Goal: Task Accomplishment & Management: Use online tool/utility

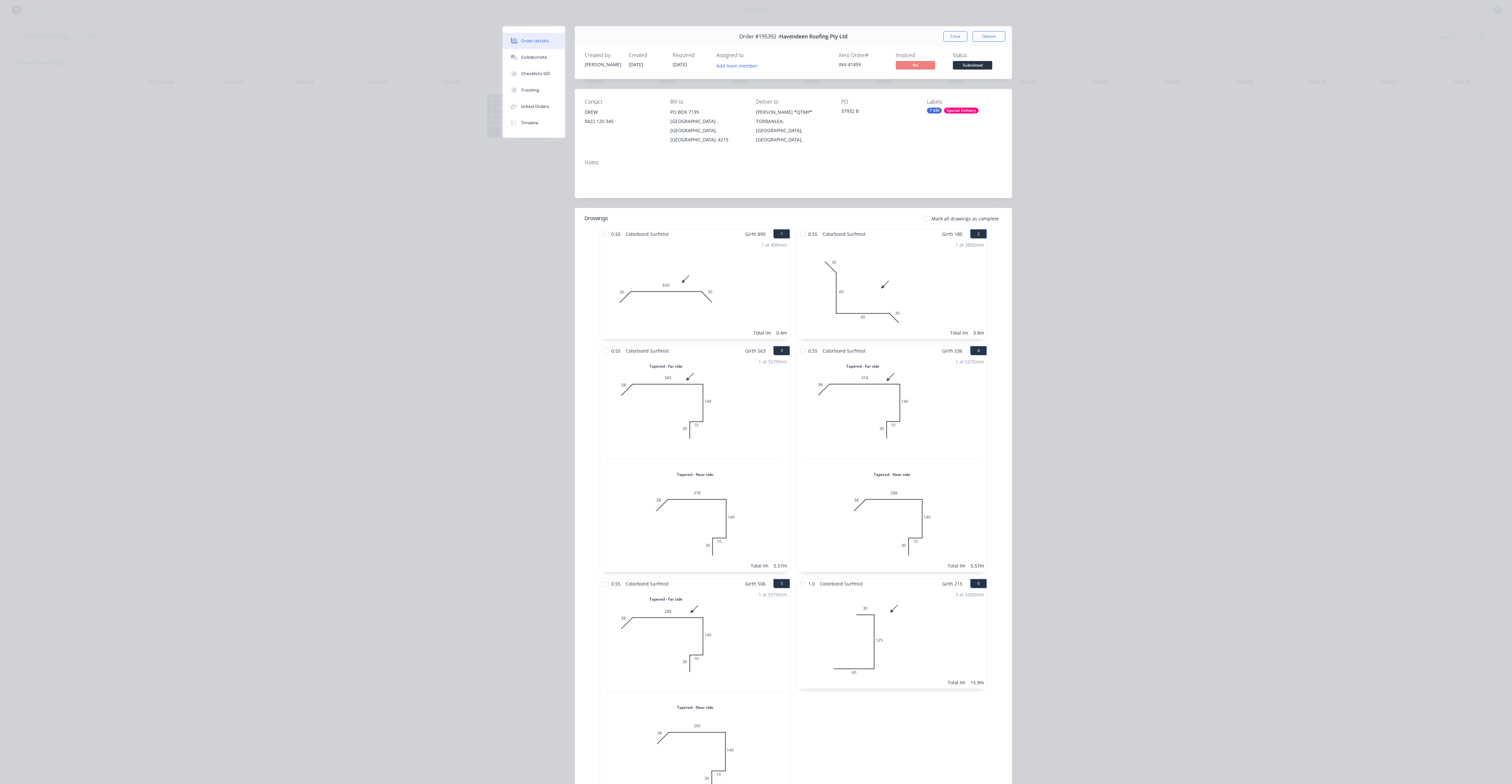
scroll to position [0, 0]
click at [948, 41] on button "Close" at bounding box center [955, 36] width 24 height 10
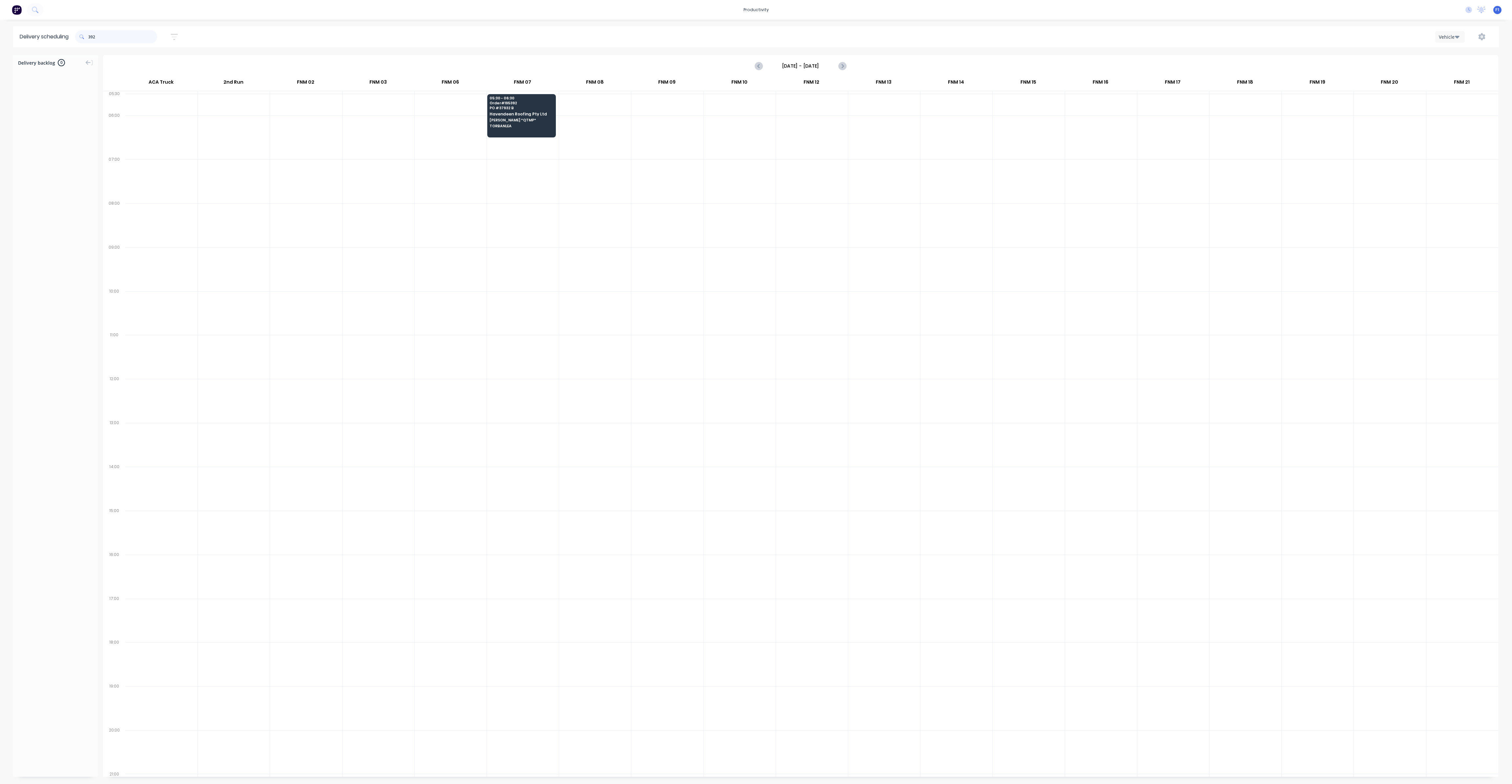
click at [133, 41] on input "392" at bounding box center [122, 36] width 69 height 13
type input "3"
click at [539, 130] on div "05:30 - 06:30 Order # 195392 PO # 37932 B Havendeen Roofing Pty Ltd [PERSON_NAM…" at bounding box center [522, 113] width 68 height 37
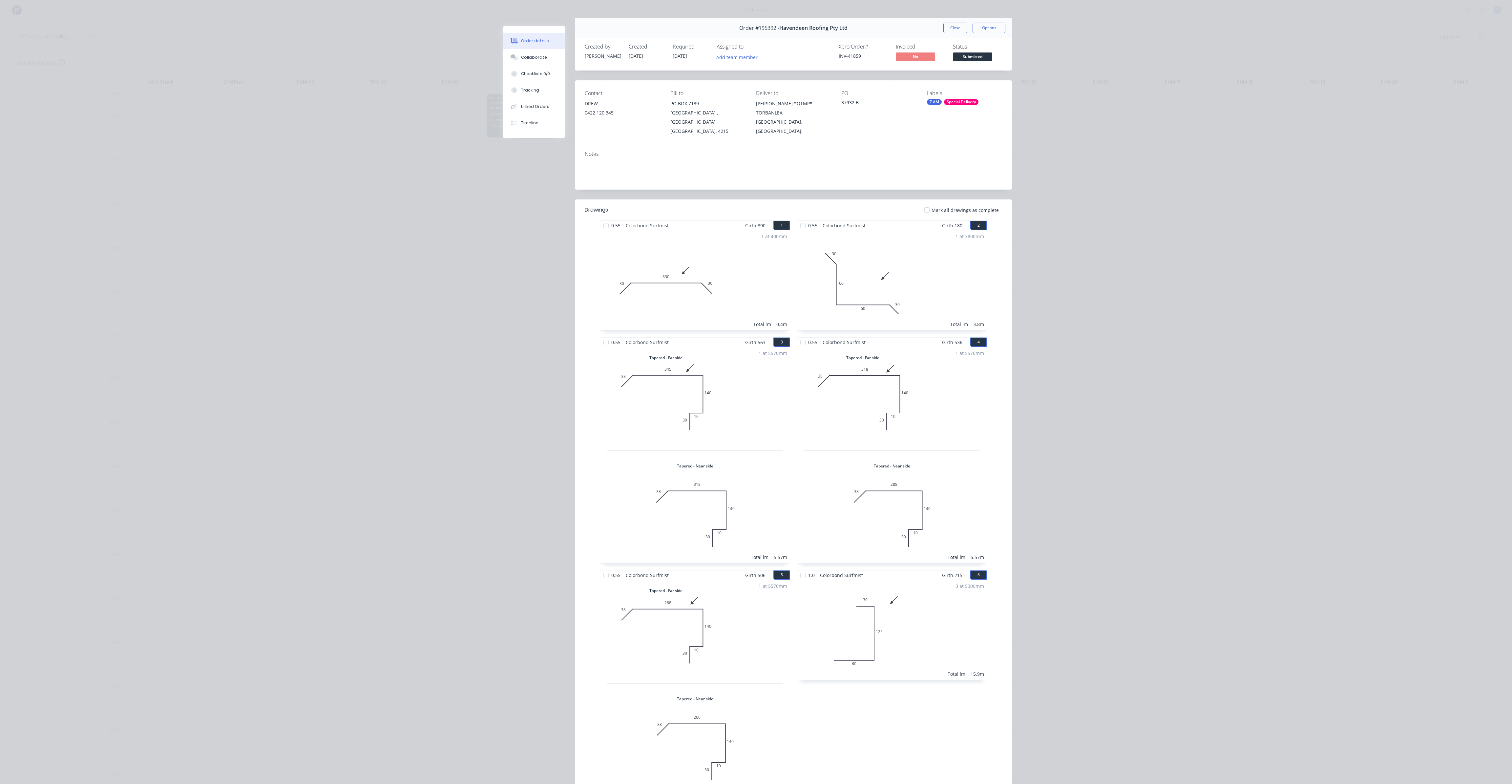
scroll to position [0, 0]
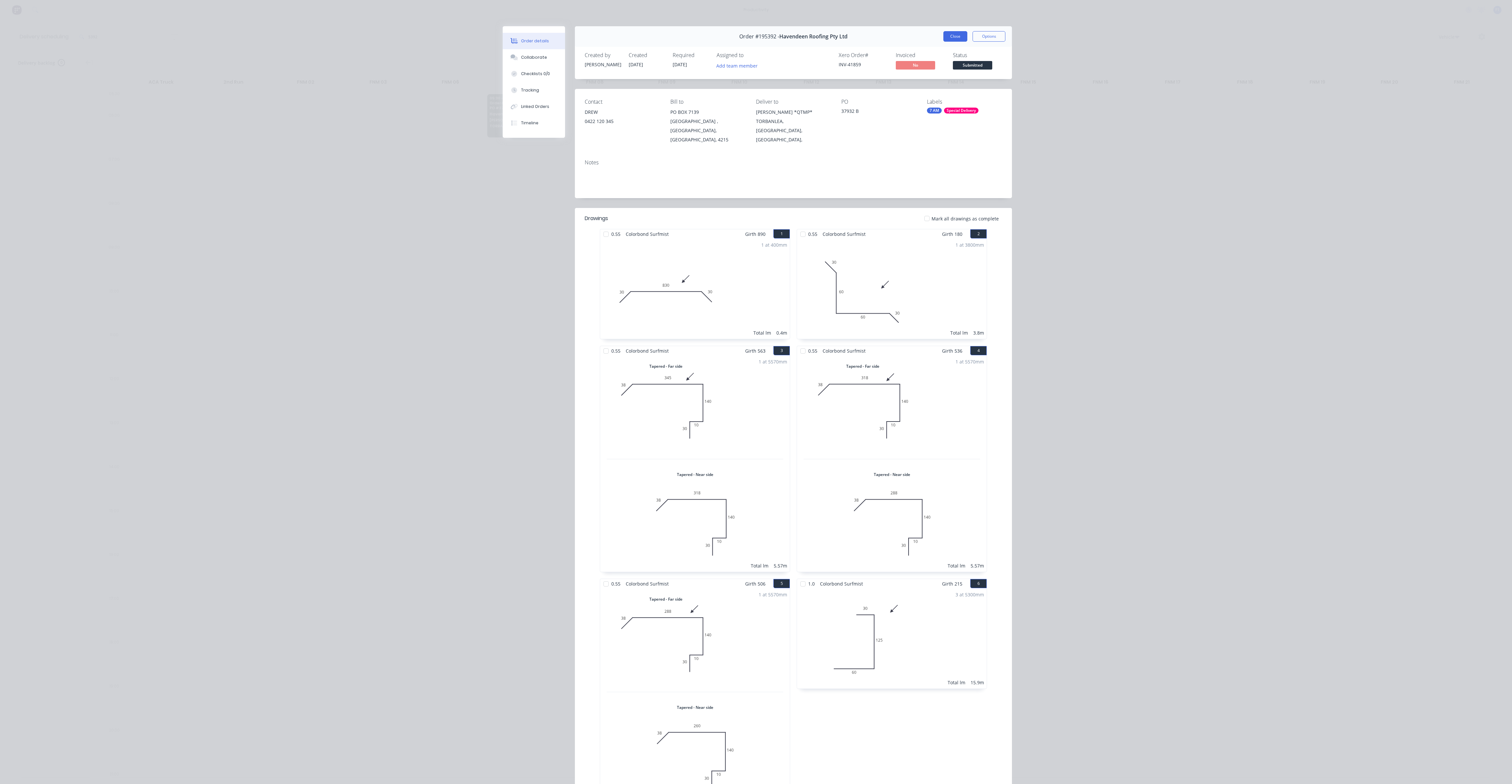
click at [950, 39] on button "Close" at bounding box center [955, 36] width 24 height 10
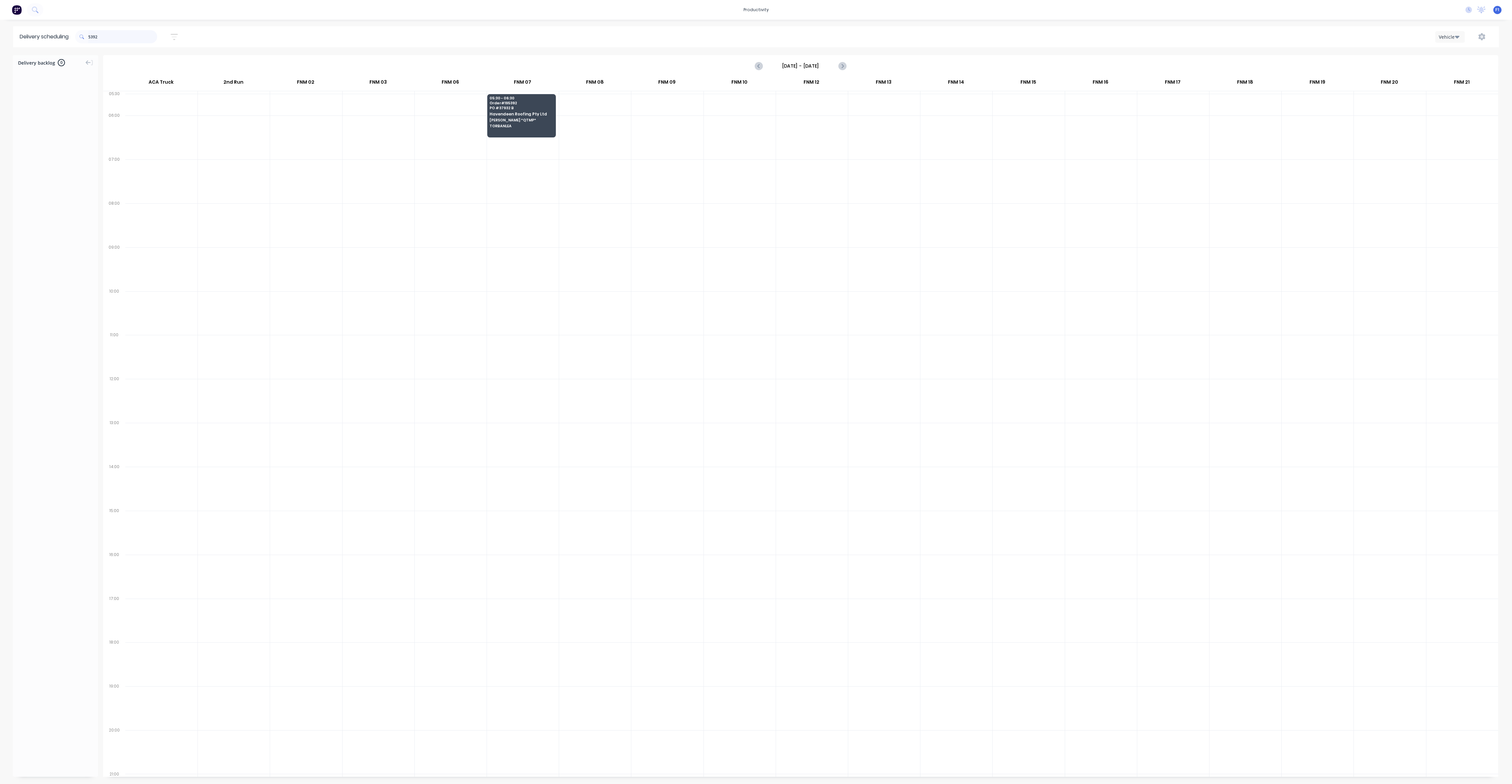
click at [107, 38] on input "5392" at bounding box center [122, 36] width 69 height 13
type input "5"
click at [738, 206] on span "[STREET_ADDRESS]" at bounding box center [738, 208] width 64 height 4
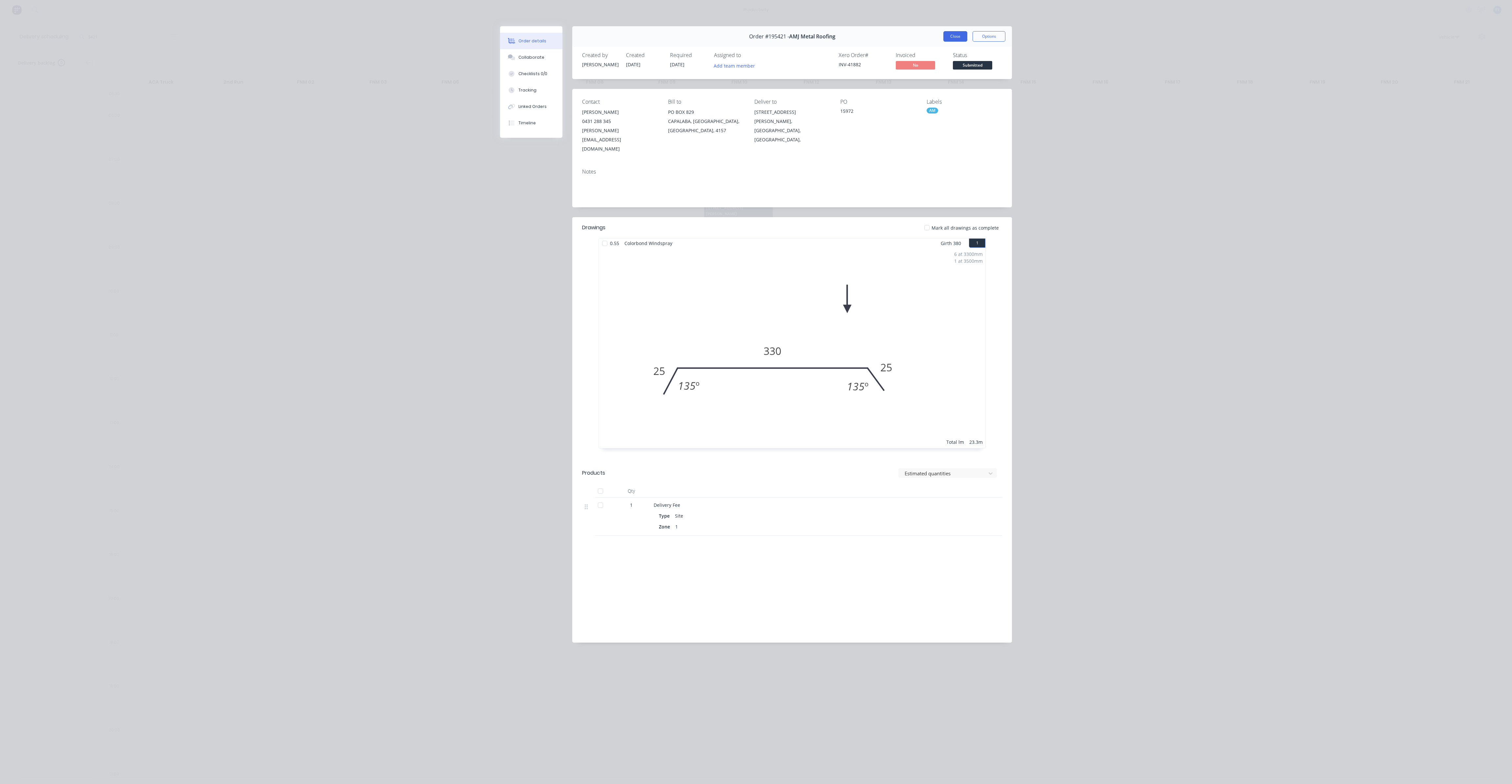
click at [960, 36] on button "Close" at bounding box center [955, 36] width 24 height 10
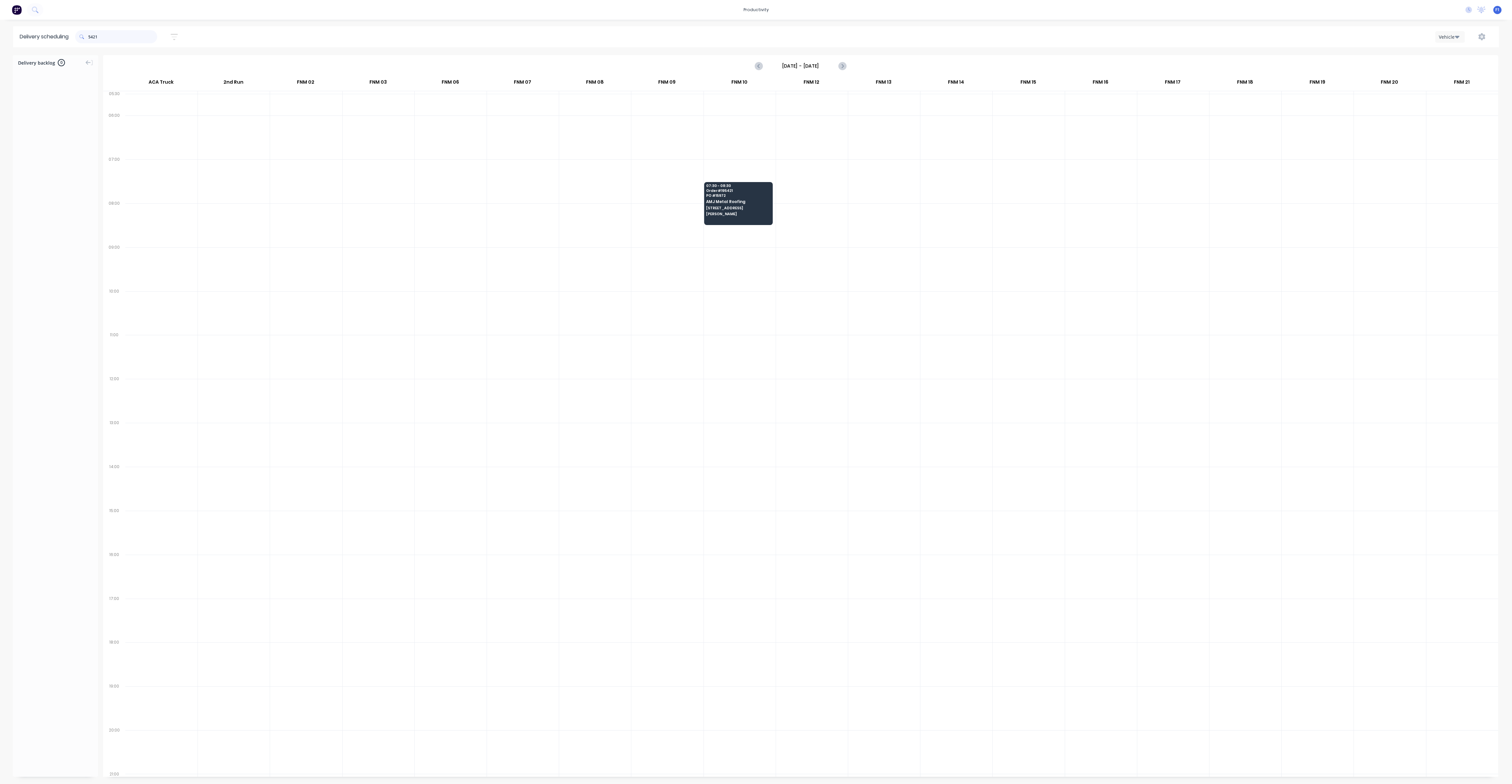
drag, startPoint x: 112, startPoint y: 35, endPoint x: 96, endPoint y: 38, distance: 16.3
click at [96, 38] on input "5421" at bounding box center [122, 36] width 69 height 13
type input "5"
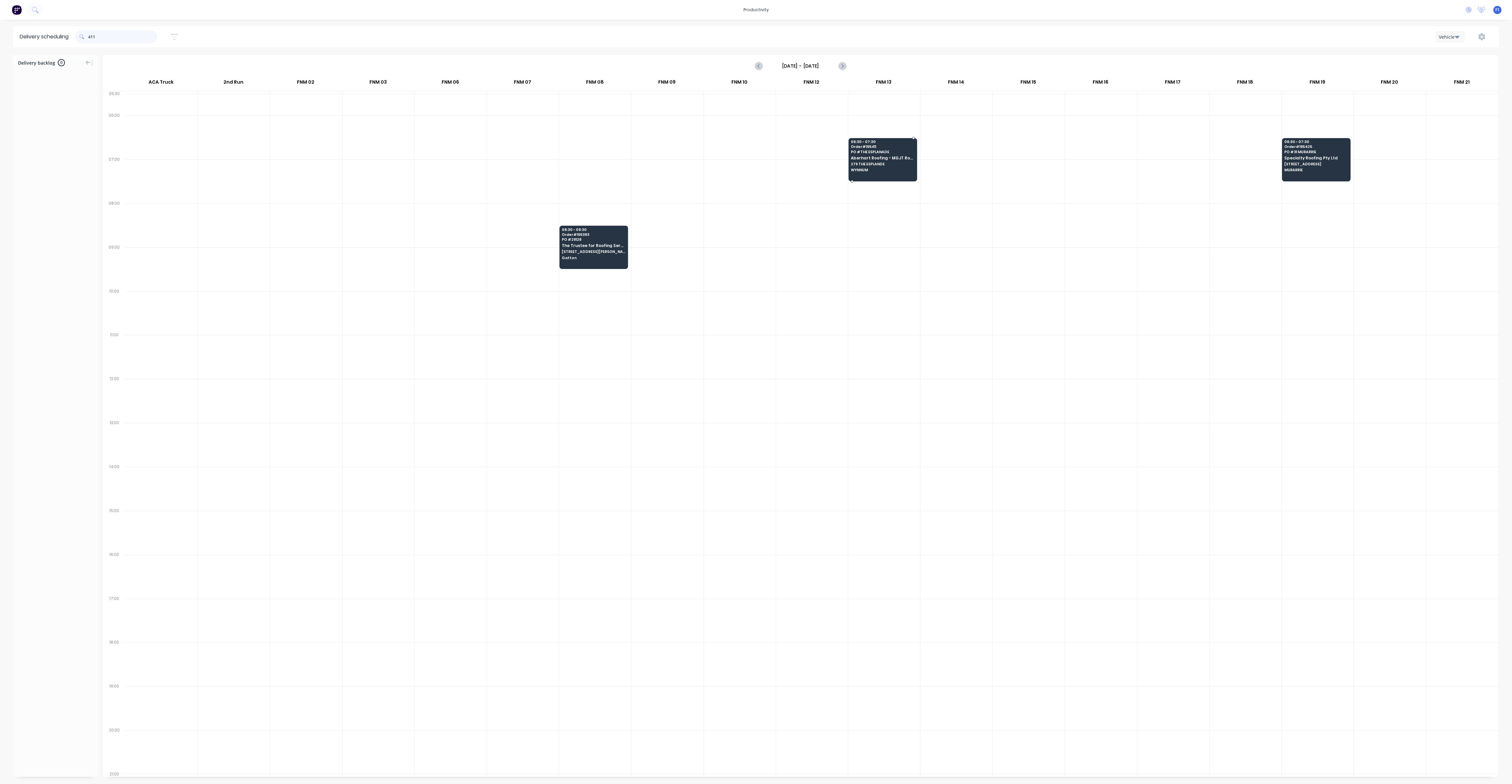
type input "411"
click at [879, 170] on span "WYNNUM" at bounding box center [883, 170] width 64 height 4
click at [879, 169] on span "WYNNUM" at bounding box center [883, 170] width 64 height 4
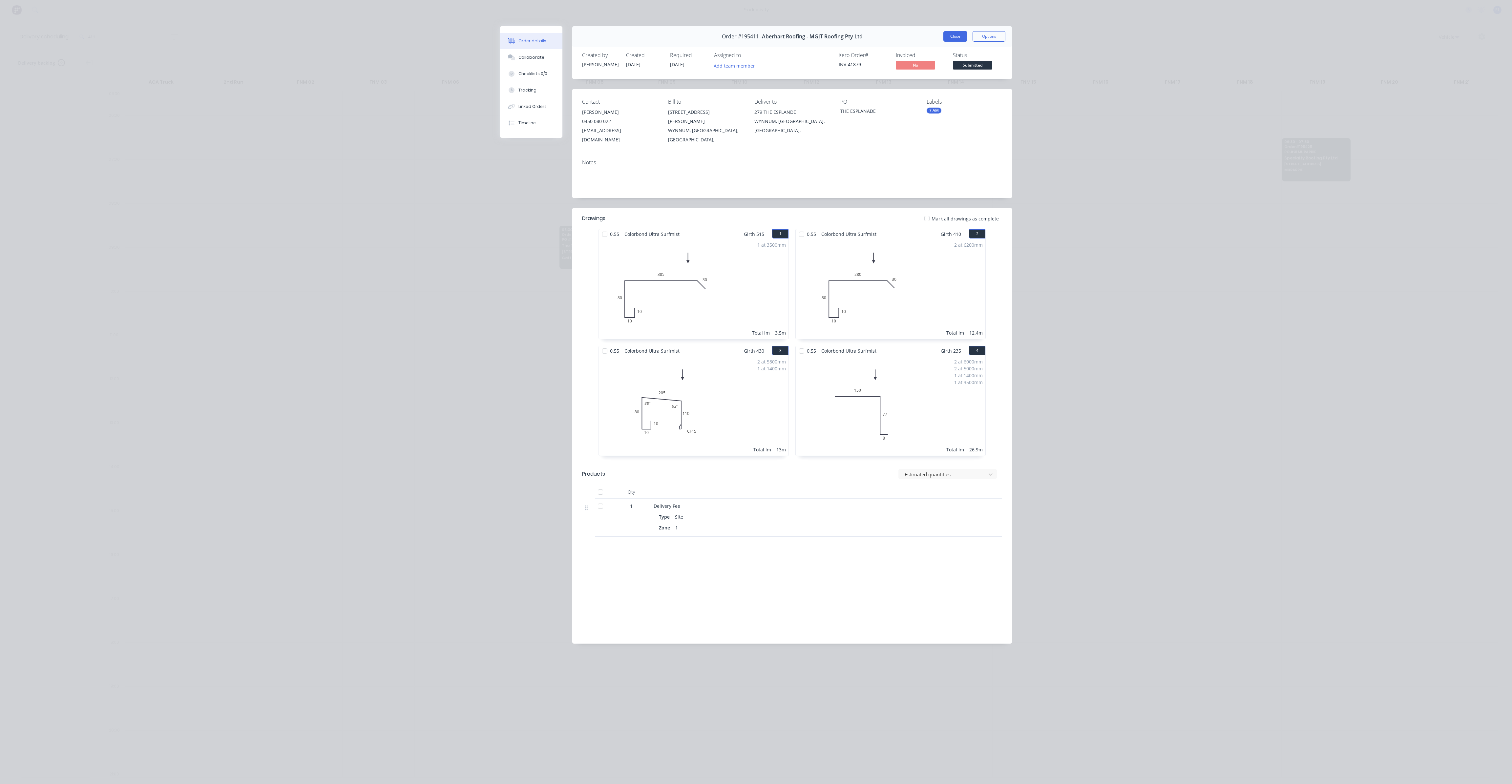
click at [957, 39] on button "Close" at bounding box center [955, 36] width 24 height 10
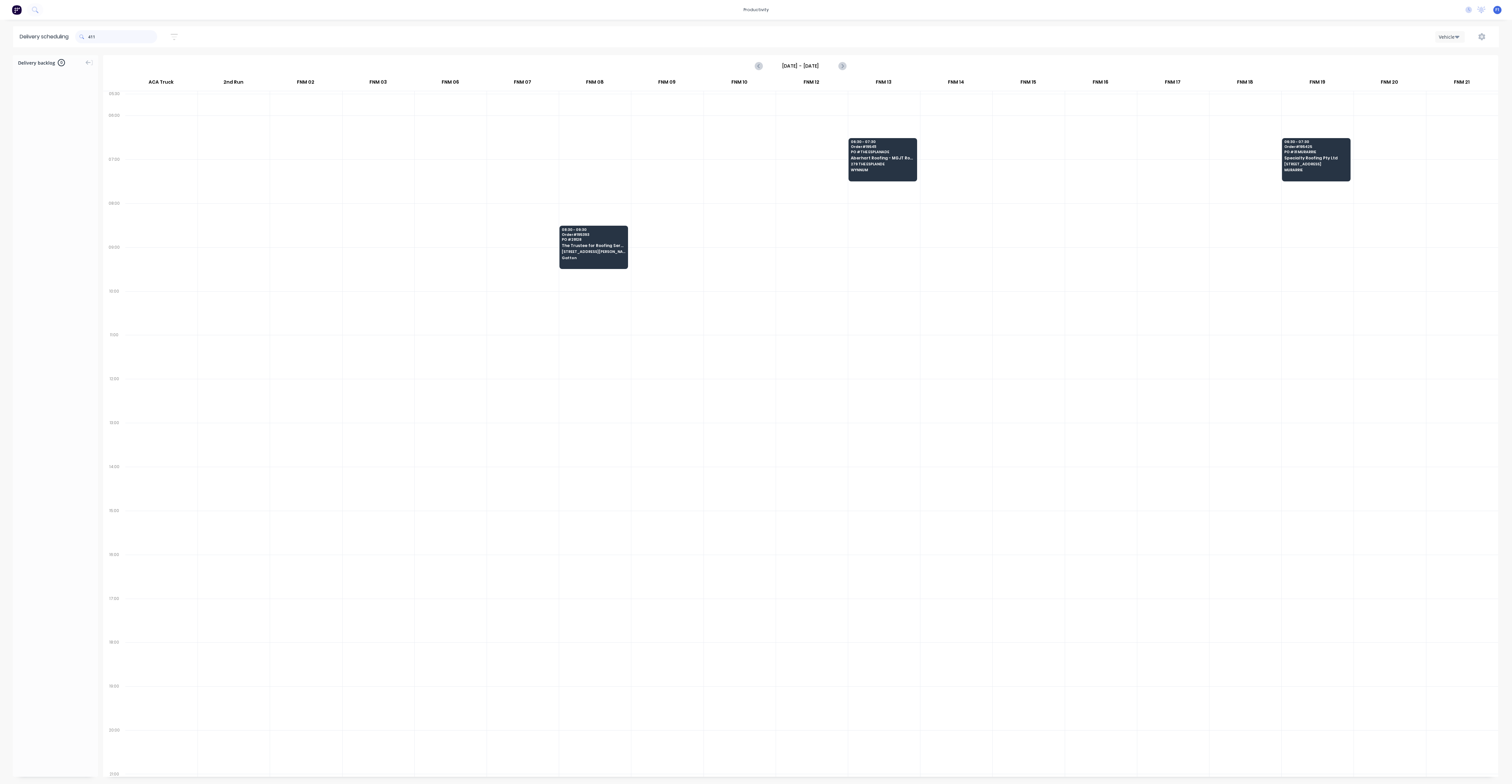
drag, startPoint x: 111, startPoint y: 38, endPoint x: 56, endPoint y: 34, distance: 55.1
click at [56, 34] on header "Delivery scheduling 411 [DATE] - [DATE] Sort by Most recent Created date Requir…" at bounding box center [756, 37] width 1486 height 21
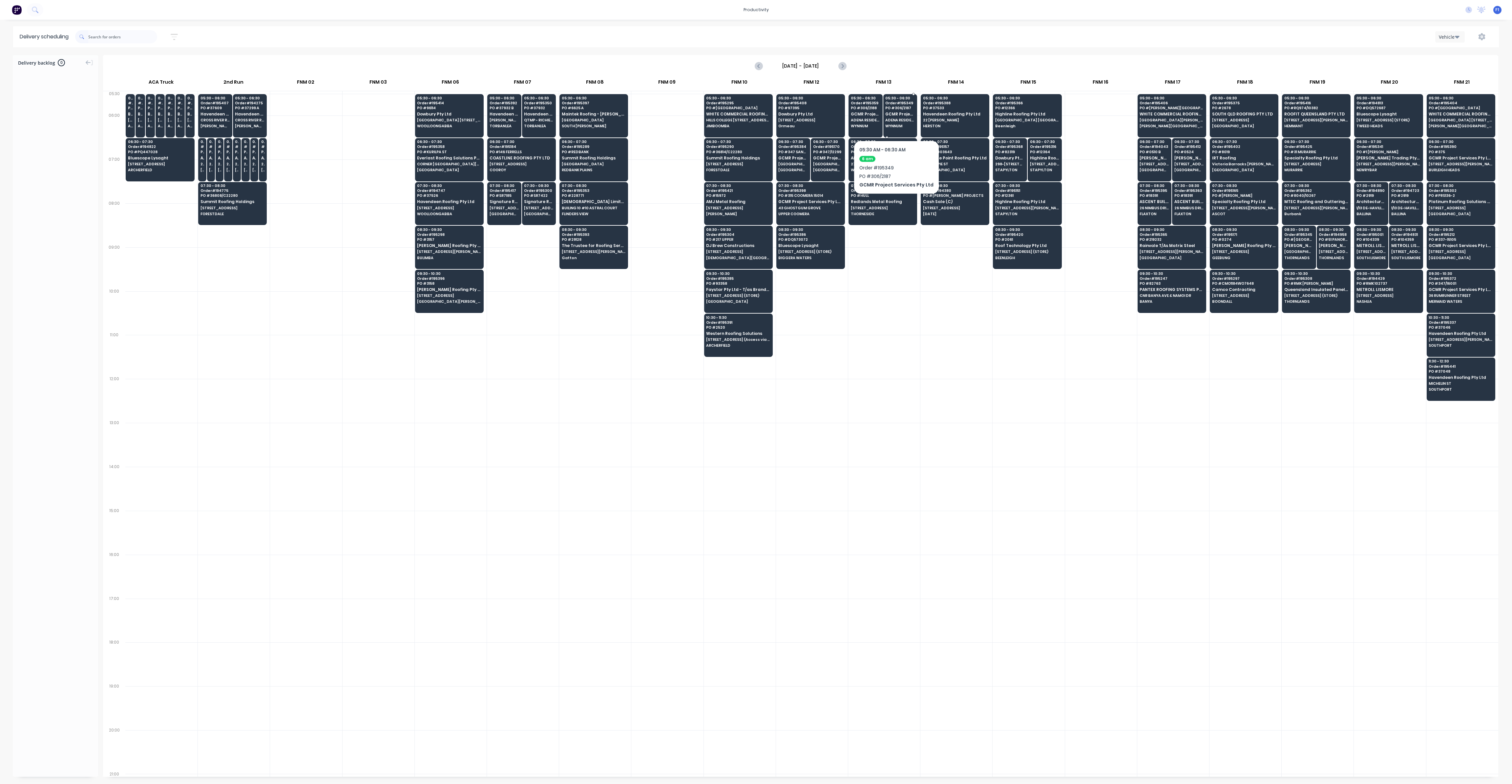
click at [894, 121] on span "ADENA RESIDENCES [GEOGRAPHIC_DATA]" at bounding box center [900, 120] width 29 height 4
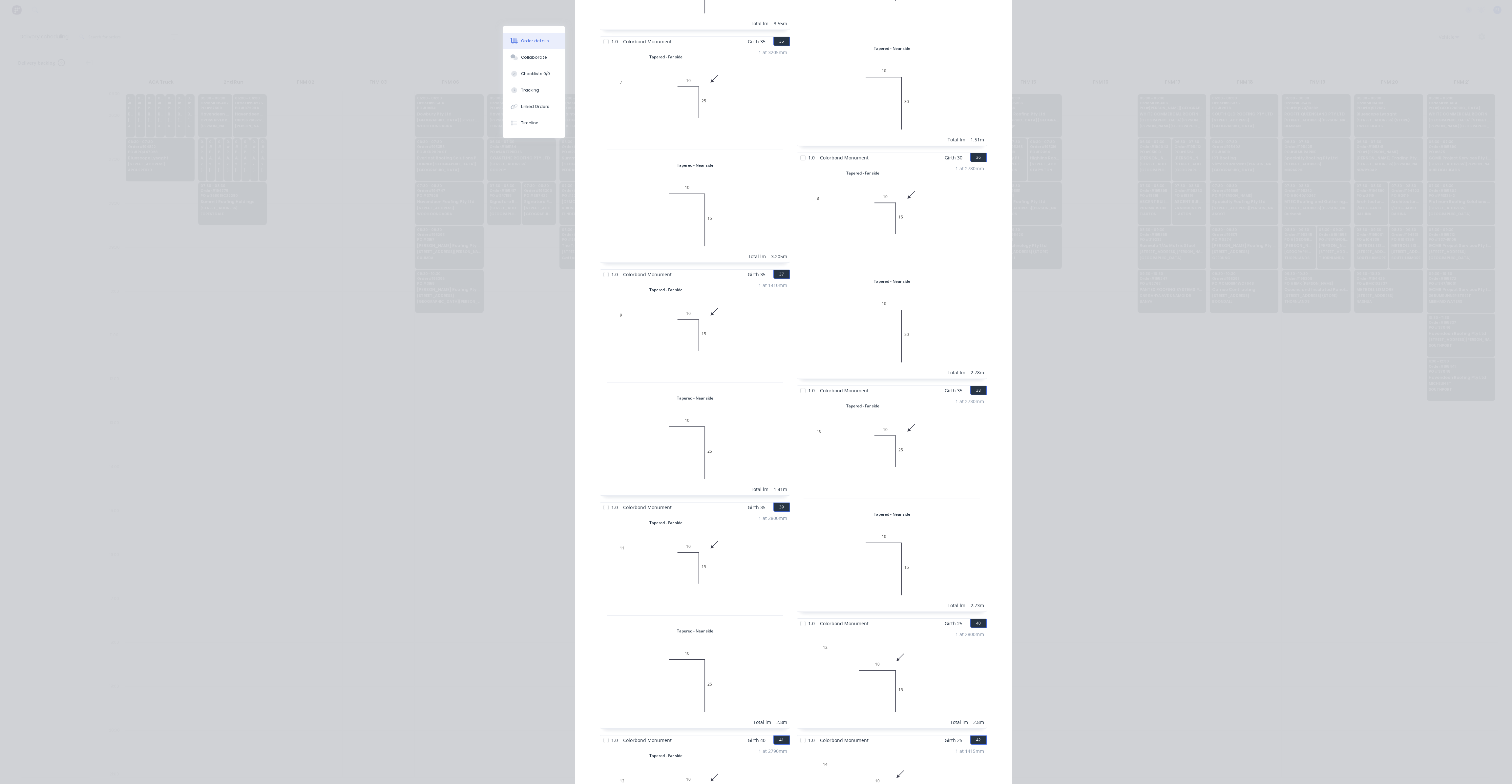
scroll to position [3585, 0]
